Goal: Information Seeking & Learning: Check status

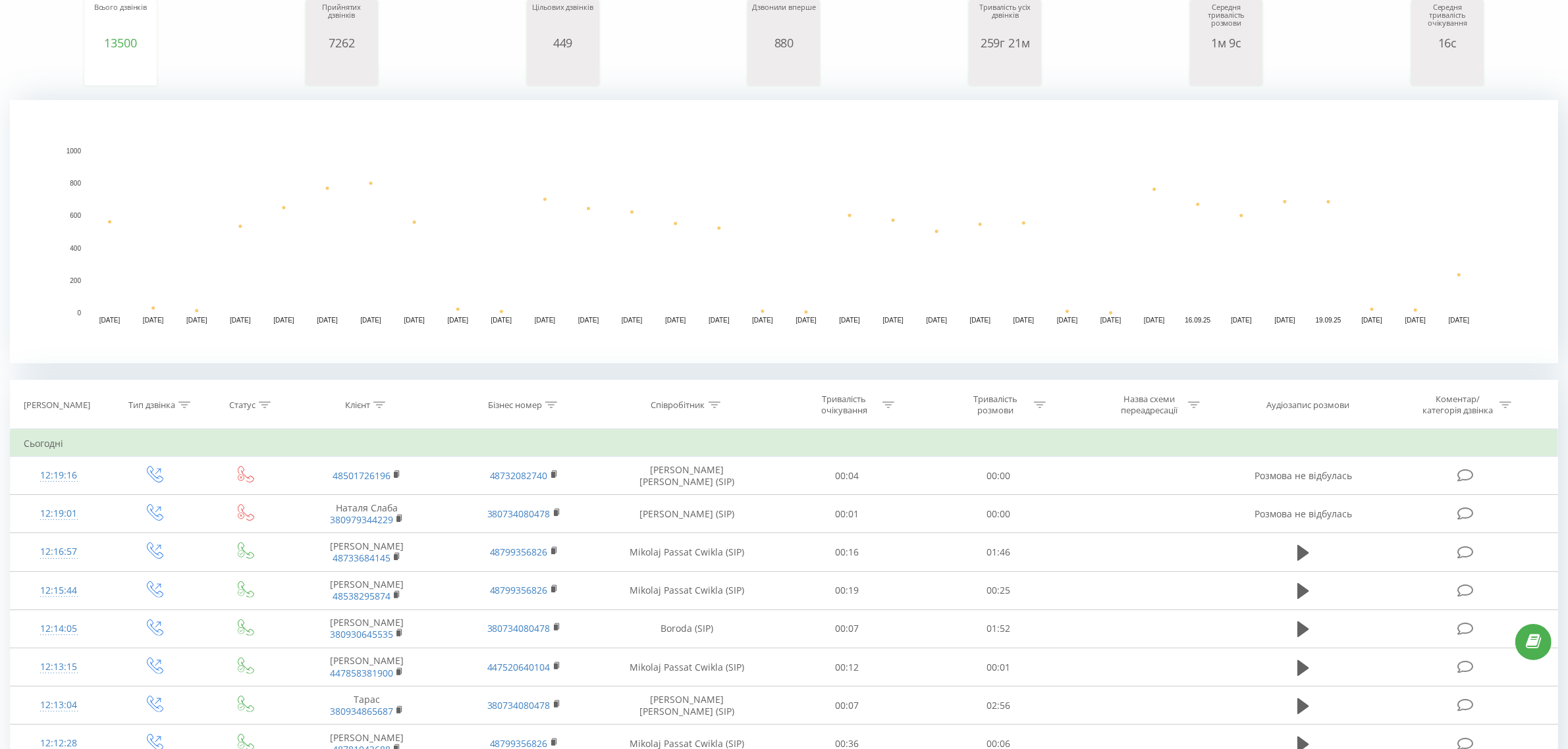
scroll to position [247, 0]
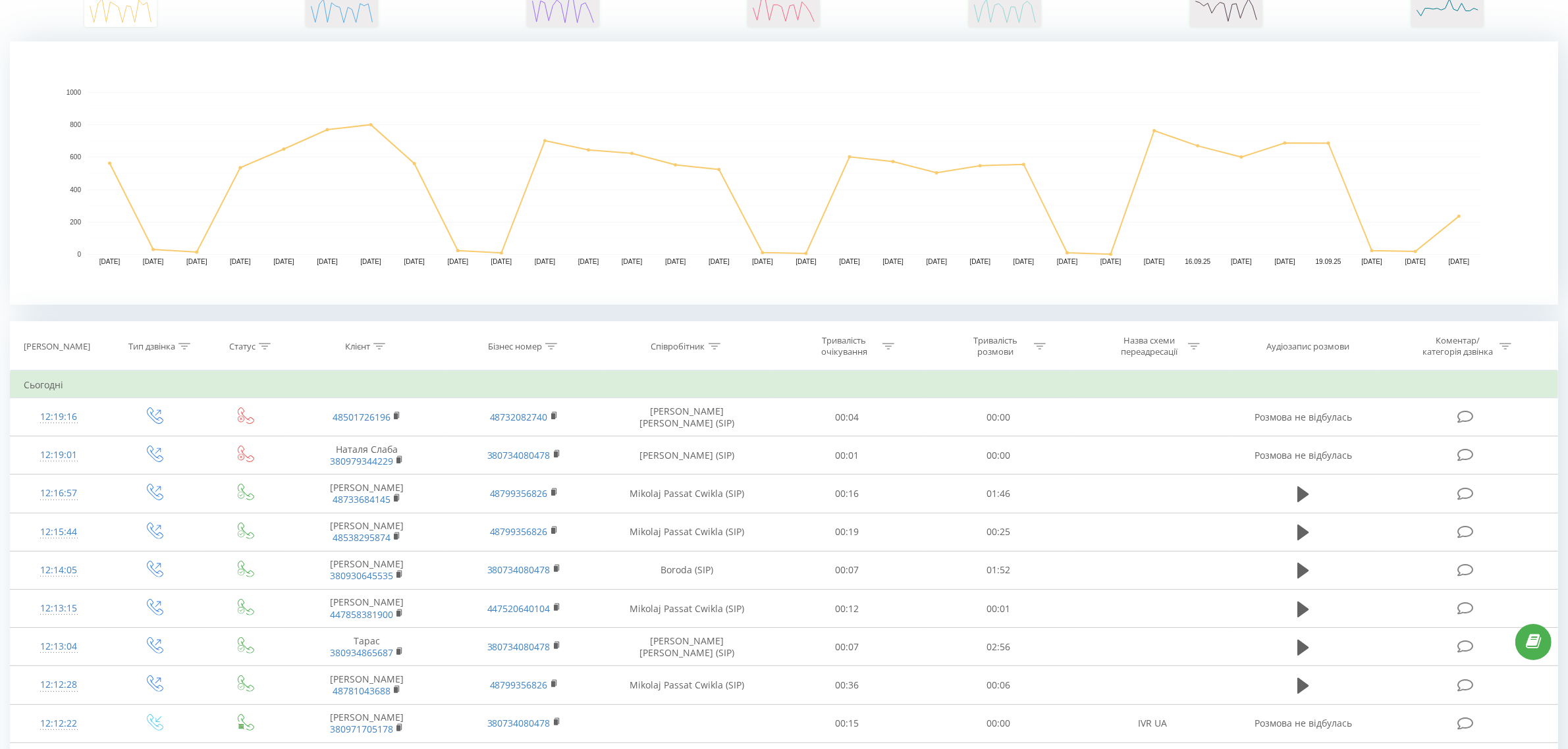
click at [718, 349] on icon at bounding box center [715, 346] width 12 height 6
click at [666, 442] on input "text" at bounding box center [687, 441] width 116 height 23
type input "akame"
click button "OK" at bounding box center [715, 467] width 56 height 16
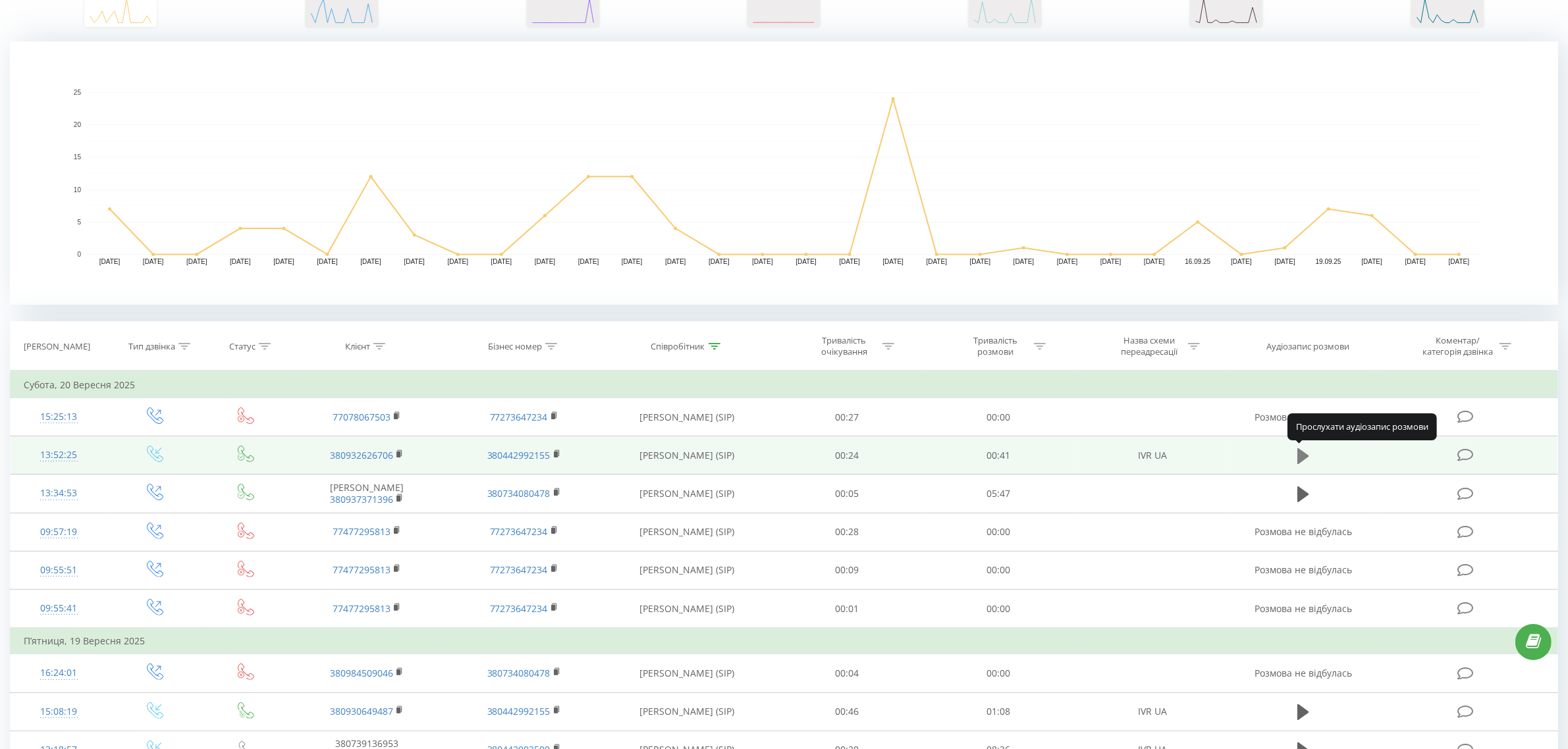
click at [1296, 461] on button at bounding box center [1303, 456] width 20 height 20
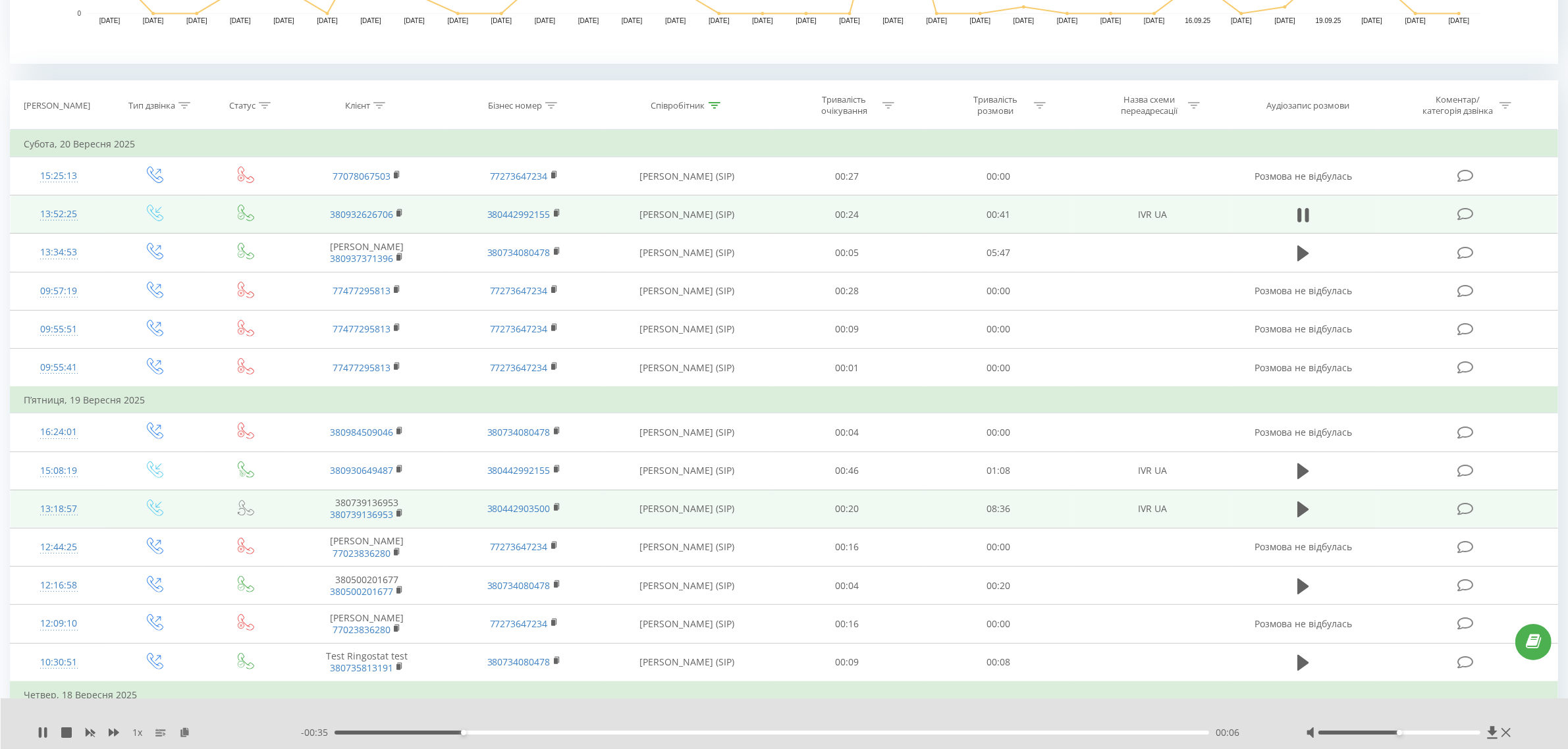
scroll to position [494, 0]
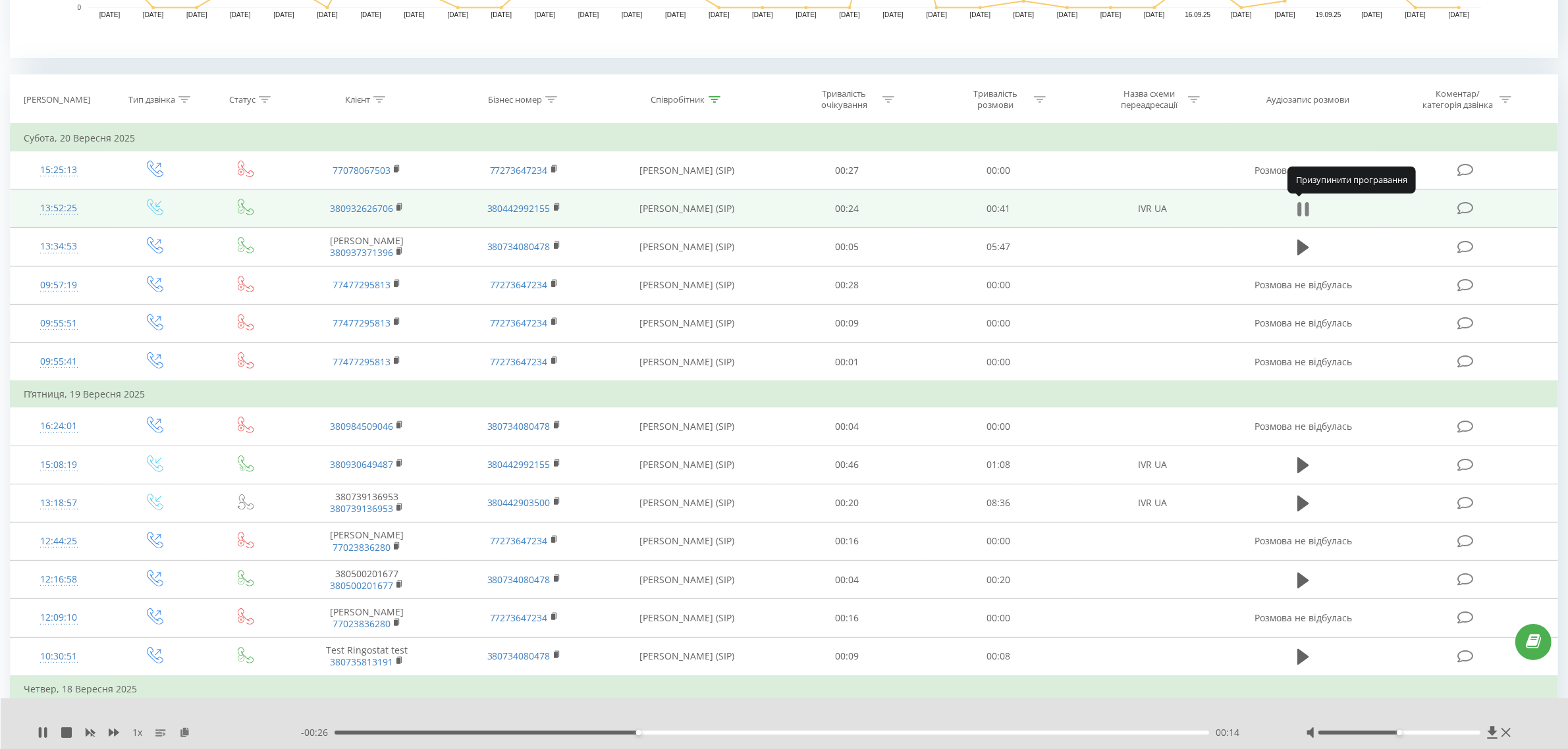
click at [1304, 214] on icon at bounding box center [1303, 209] width 12 height 18
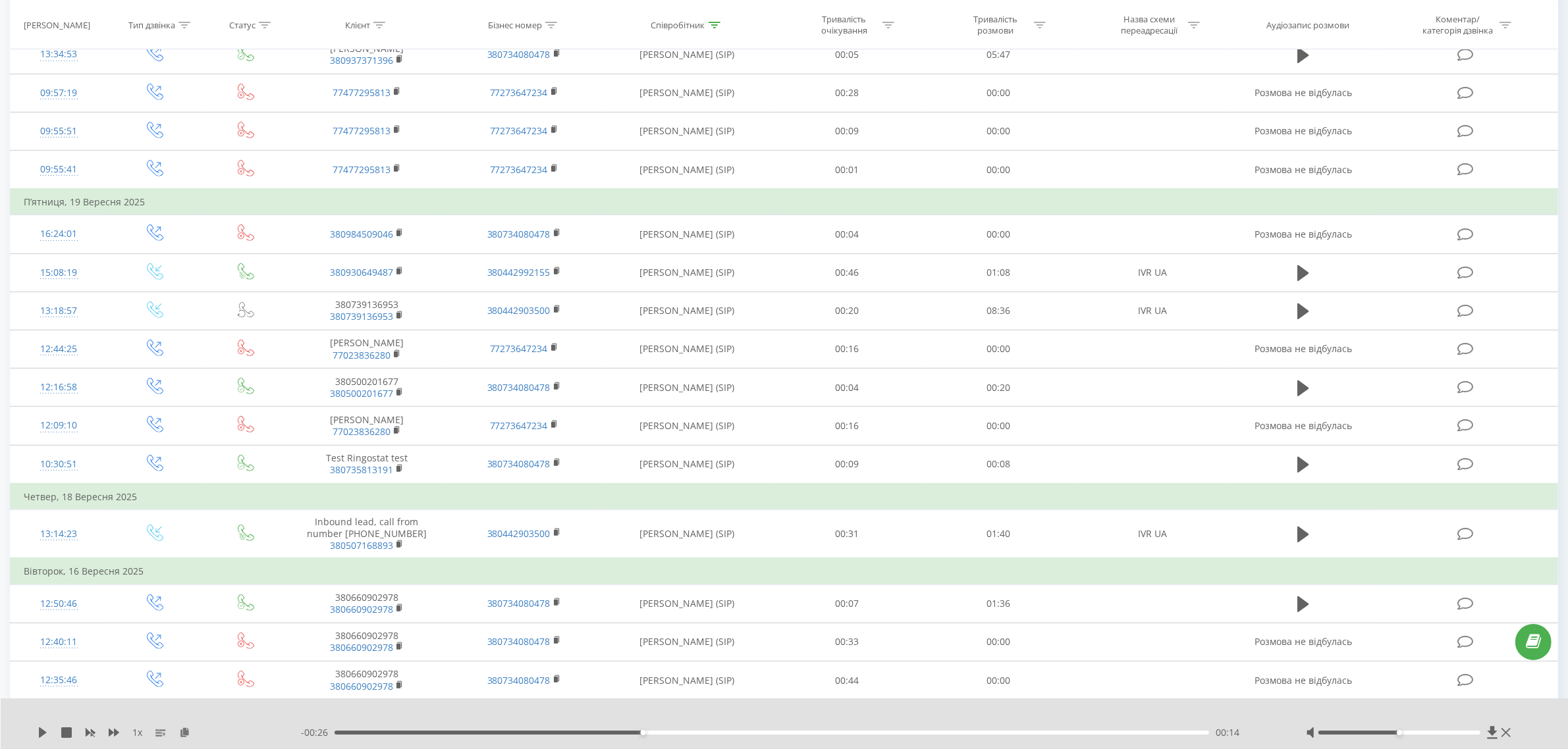
scroll to position [471, 0]
